Goal: Task Accomplishment & Management: Manage account settings

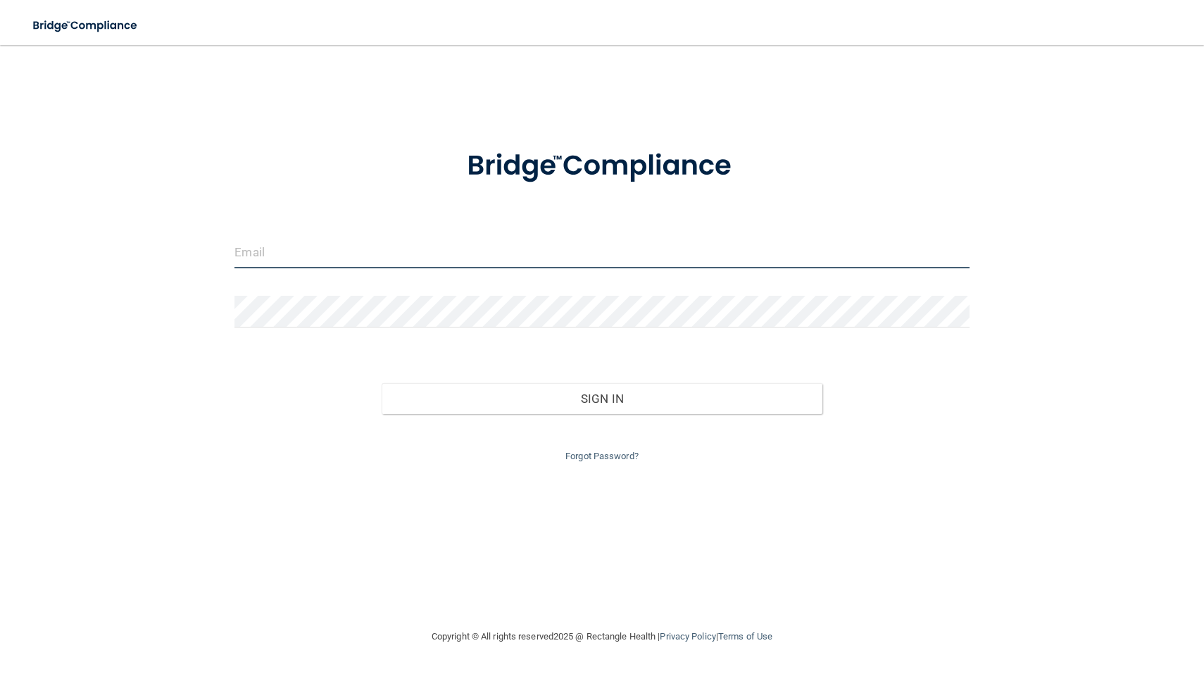
click at [299, 256] on input "email" at bounding box center [602, 253] width 735 height 32
type input "Ekeller"
click at [450, 275] on div at bounding box center [602, 258] width 756 height 42
click at [428, 258] on input "email" at bounding box center [602, 253] width 735 height 32
type input "[EMAIL_ADDRESS][DOMAIN_NAME]"
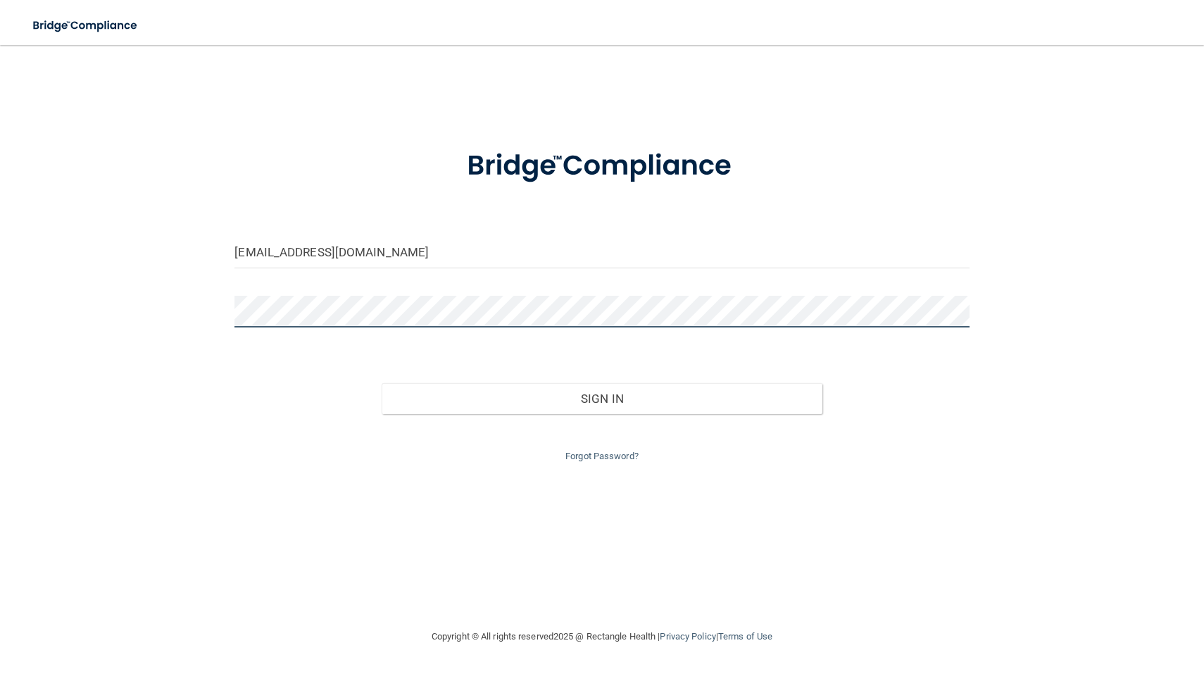
click at [382, 383] on button "Sign In" at bounding box center [602, 398] width 441 height 31
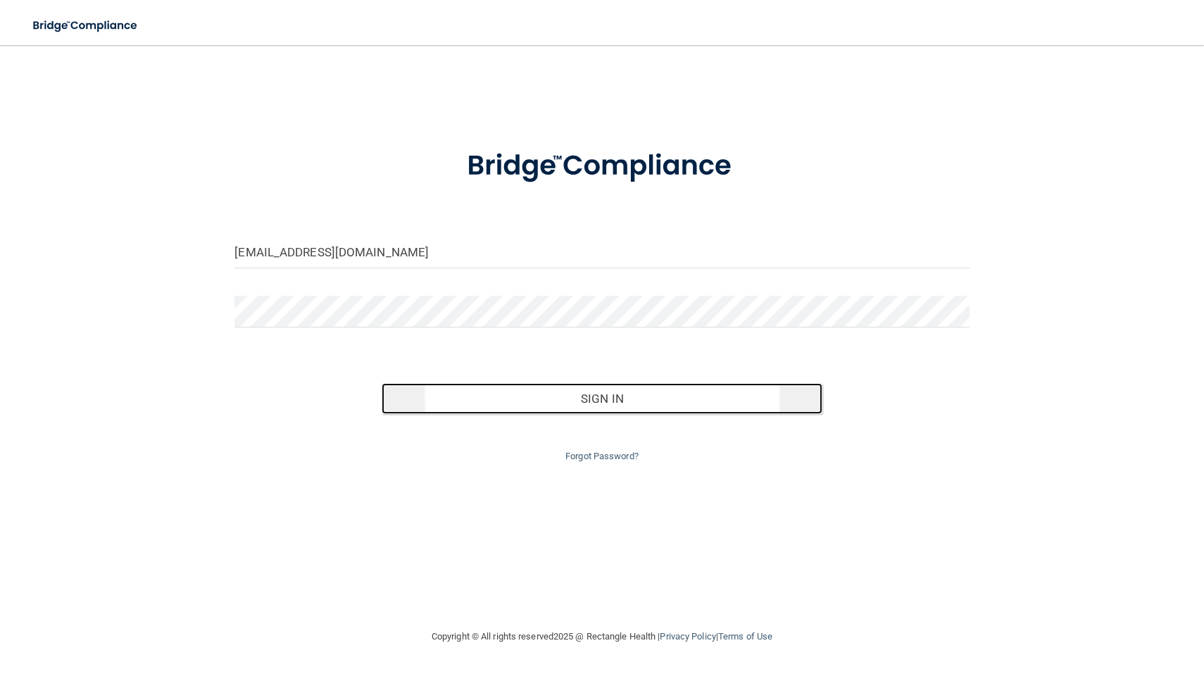
click at [483, 391] on button "Sign In" at bounding box center [602, 398] width 441 height 31
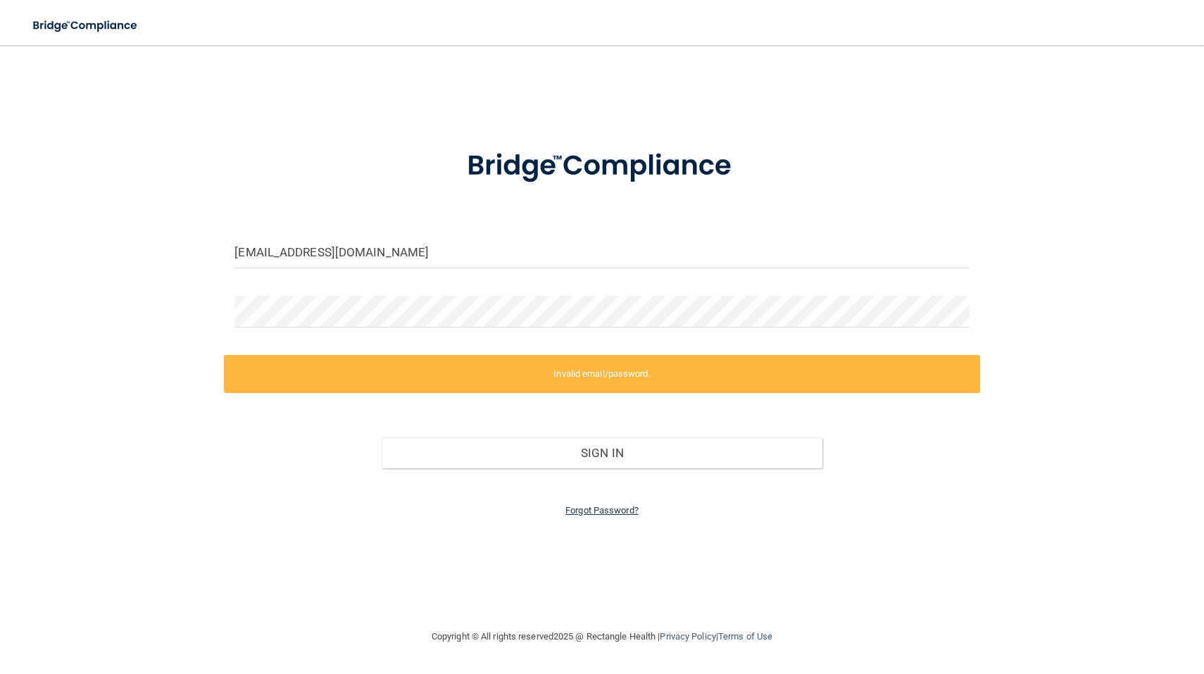
click at [579, 510] on link "Forgot Password?" at bounding box center [602, 510] width 73 height 11
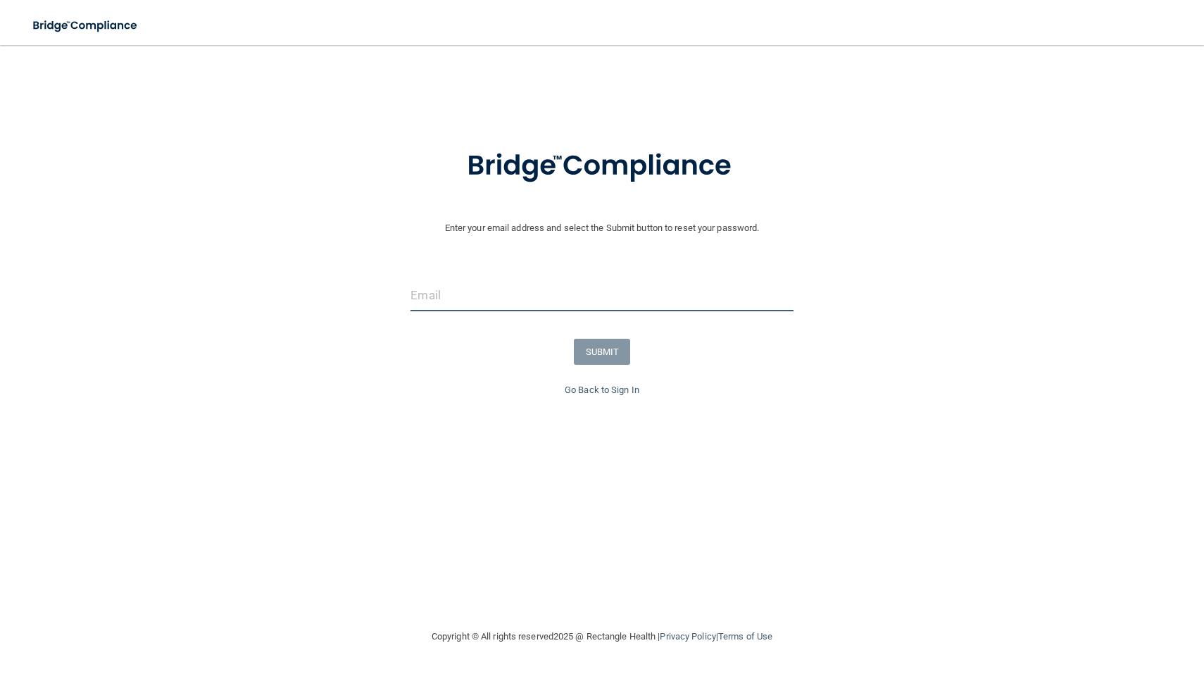
click at [495, 290] on input "email" at bounding box center [602, 296] width 382 height 32
type input "[EMAIL_ADDRESS][DOMAIN_NAME]"
click at [600, 359] on button "SUBMIT" at bounding box center [602, 352] width 57 height 26
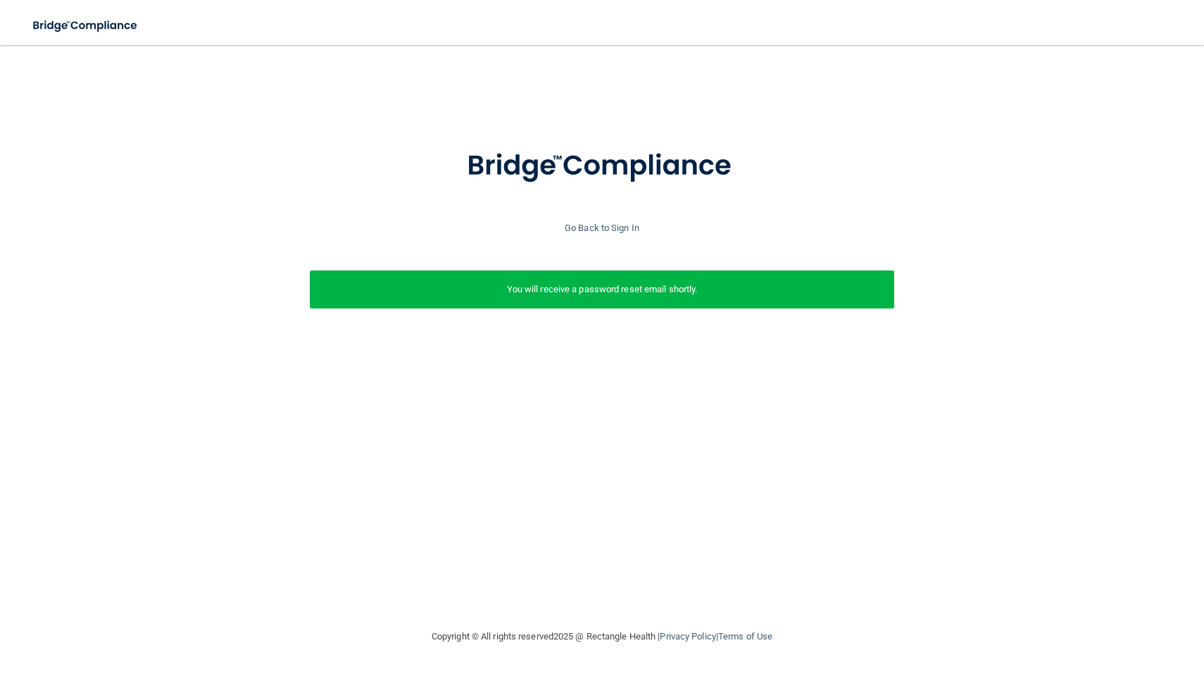
click at [661, 286] on p "You will receive a password reset email shortly." at bounding box center [601, 289] width 563 height 17
click at [585, 223] on link "Go Back to Sign In" at bounding box center [602, 228] width 75 height 11
